Goal: Task Accomplishment & Management: Manage account settings

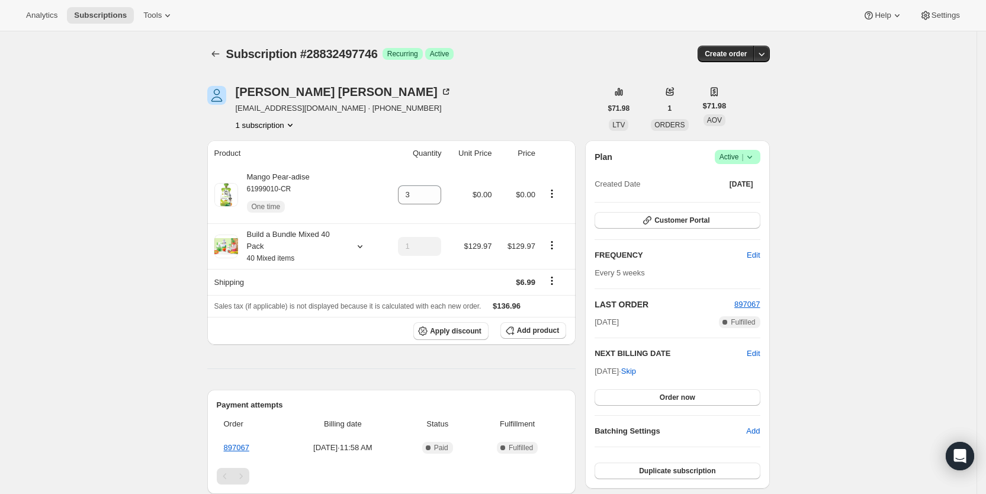
scroll to position [384, 0]
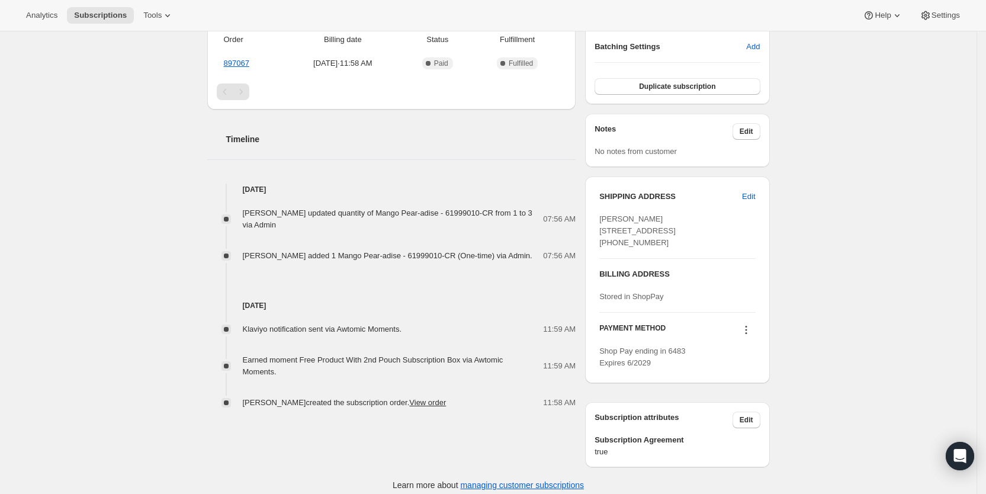
click at [86, 19] on span "Subscriptions" at bounding box center [100, 15] width 53 height 9
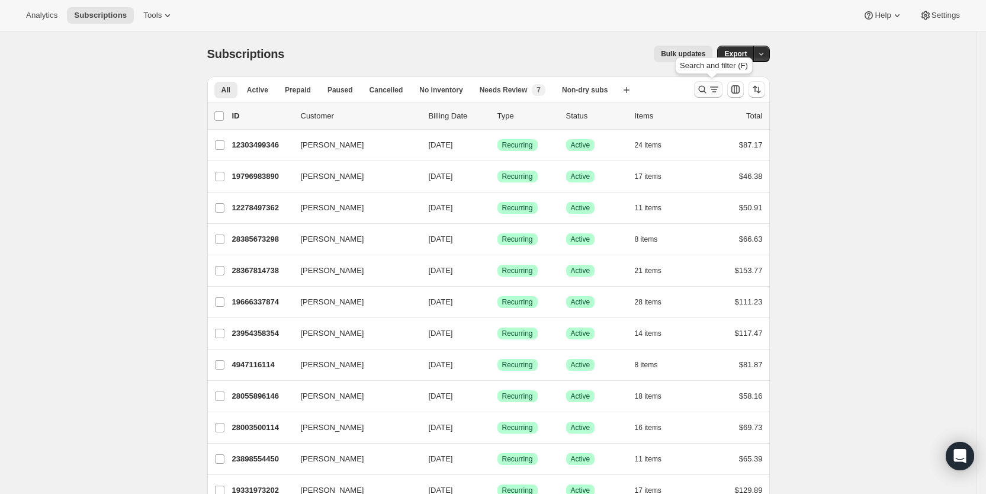
click at [708, 89] on icon "Search and filter results" at bounding box center [702, 90] width 12 height 12
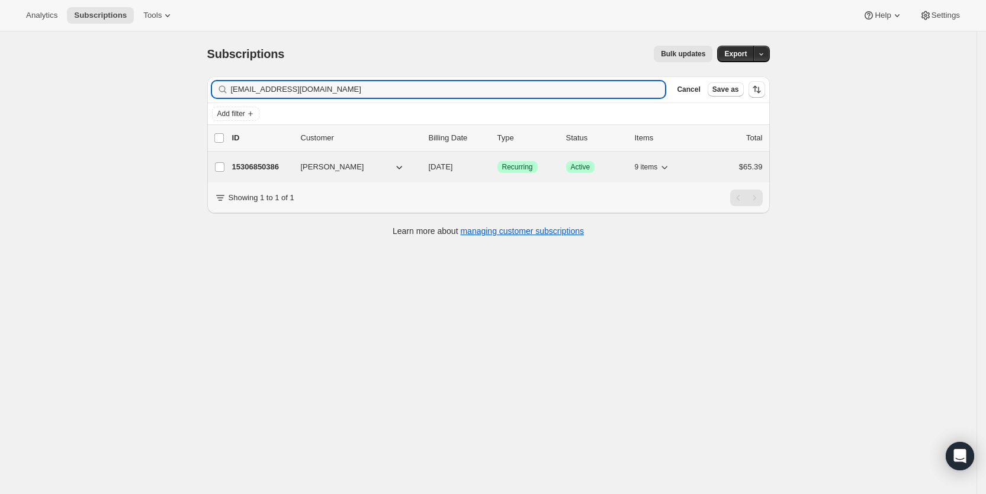
type input "[EMAIL_ADDRESS][DOMAIN_NAME]"
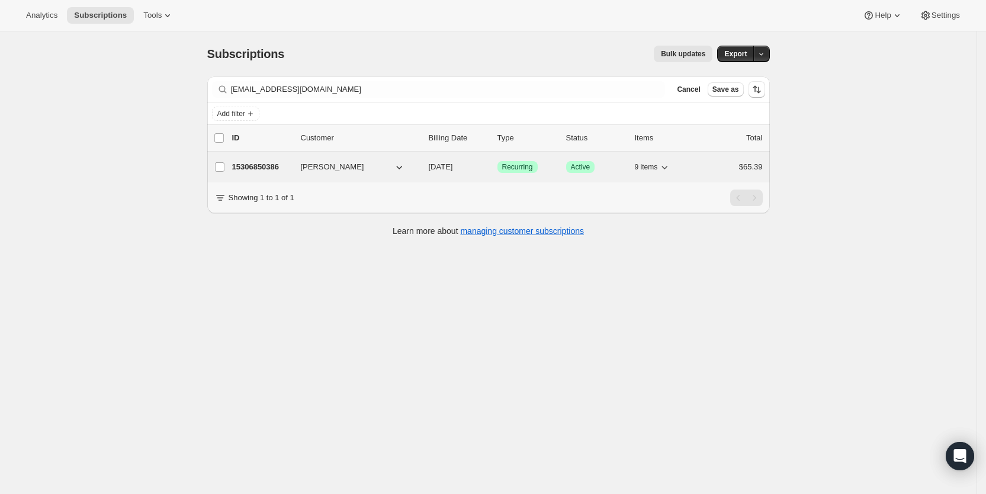
click at [453, 169] on span "[DATE]" at bounding box center [441, 166] width 24 height 9
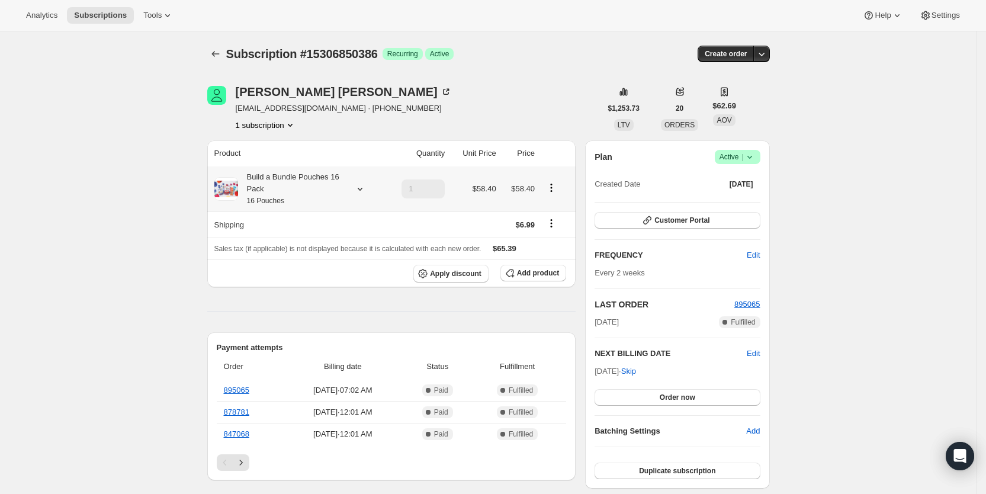
click at [362, 189] on icon at bounding box center [360, 189] width 12 height 12
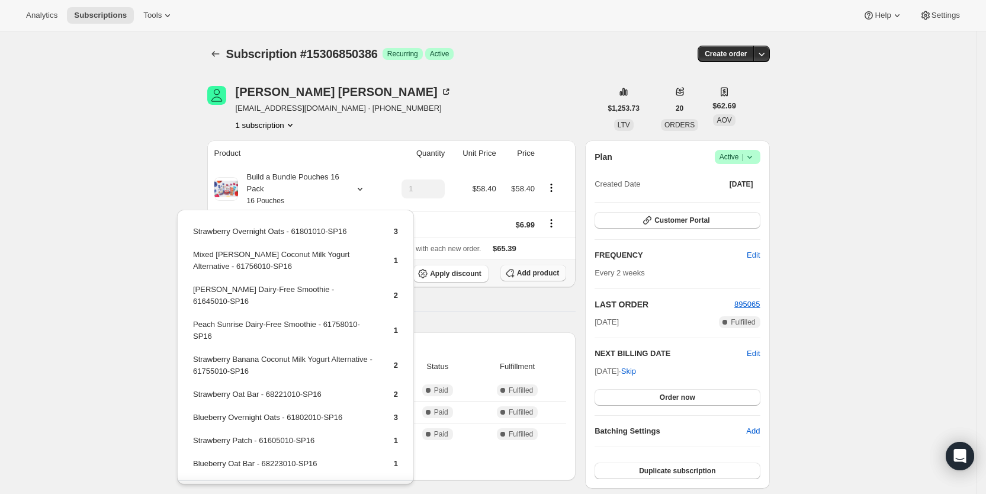
click at [549, 276] on span "Add product" at bounding box center [538, 272] width 42 height 9
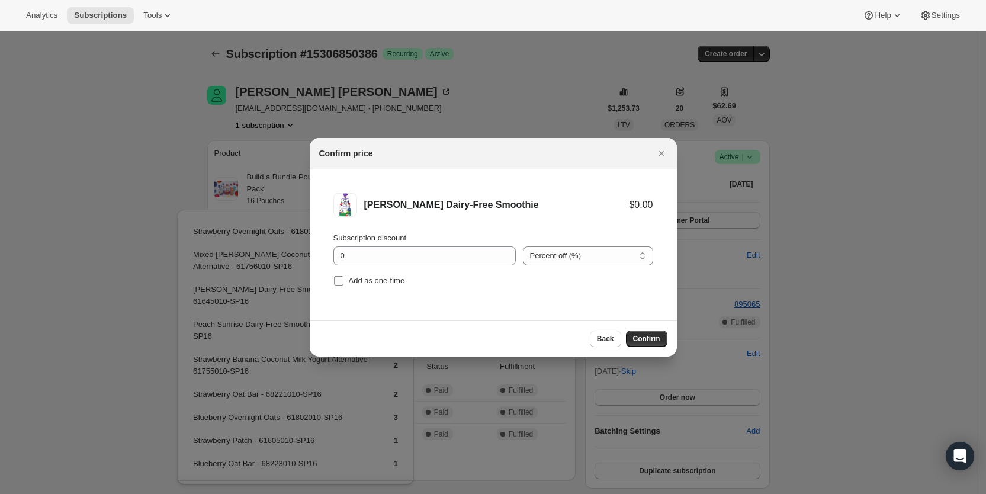
click at [343, 280] on input "Add as one-time" at bounding box center [338, 280] width 9 height 9
checkbox input "true"
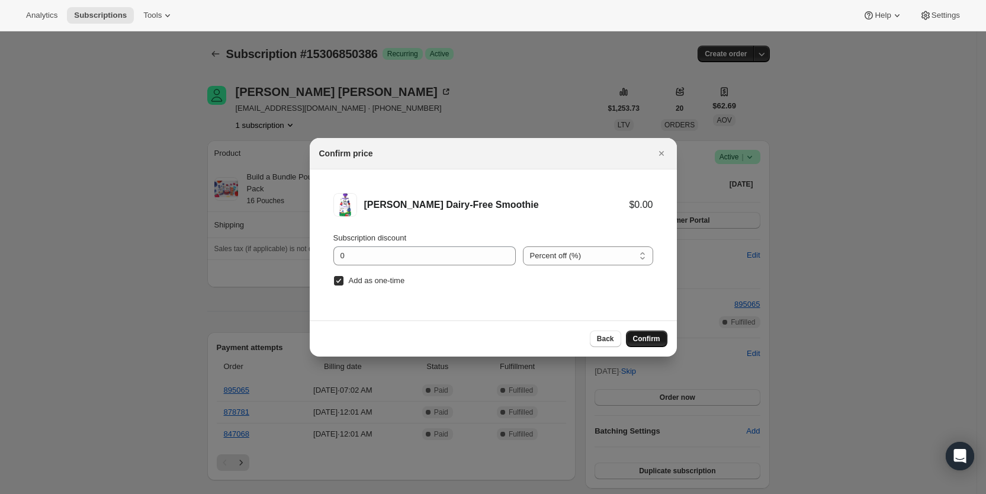
click at [654, 337] on span "Confirm" at bounding box center [646, 338] width 27 height 9
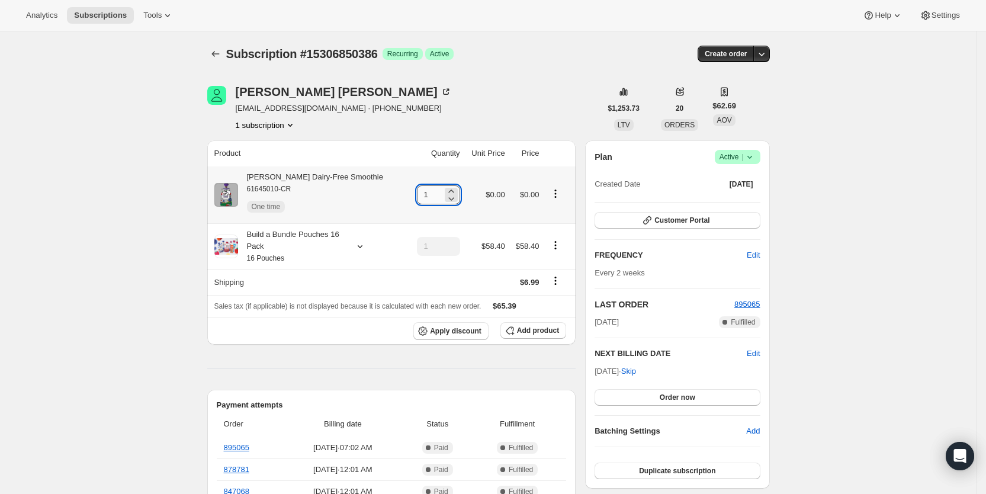
drag, startPoint x: 420, startPoint y: 194, endPoint x: 431, endPoint y: 194, distance: 10.7
click at [431, 194] on input "1" at bounding box center [429, 194] width 25 height 19
type input "3"
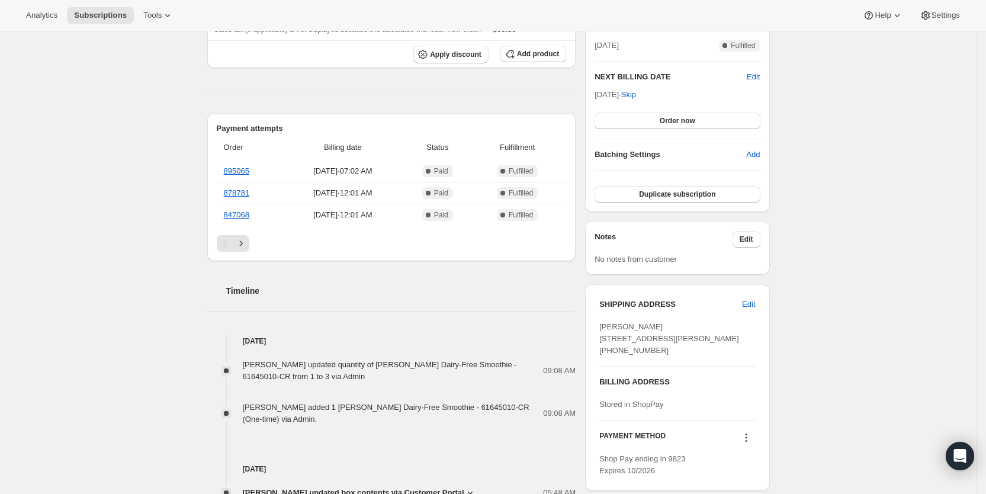
scroll to position [285, 0]
